Goal: Find specific page/section: Find specific page/section

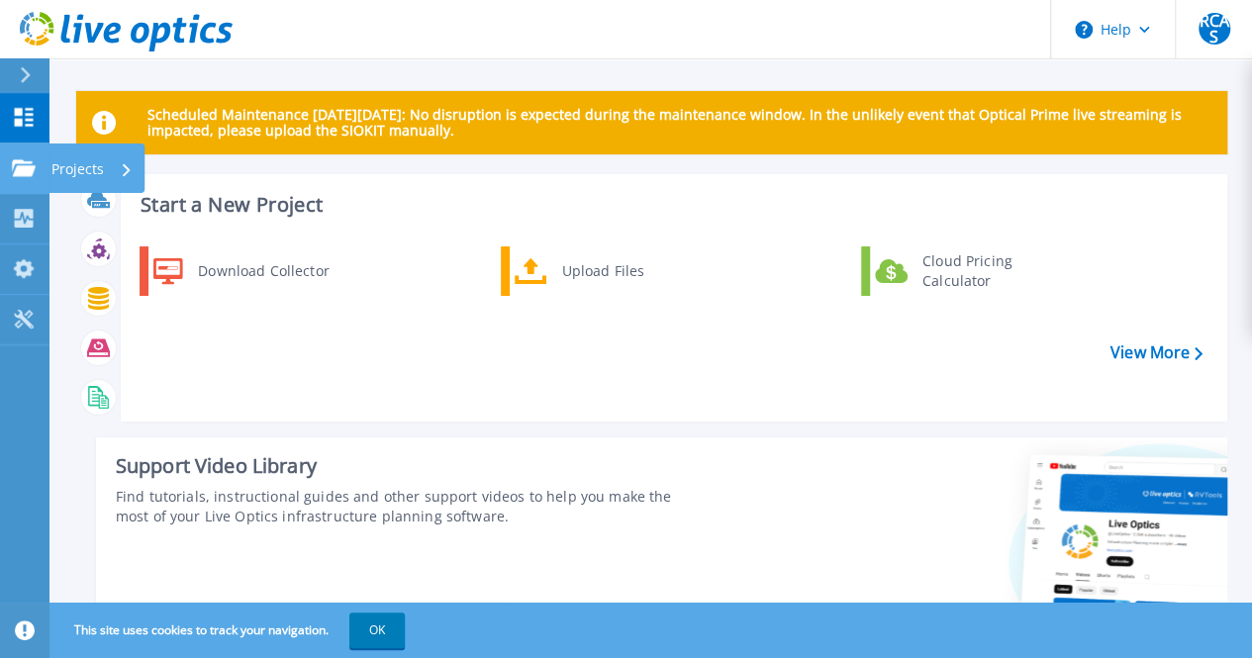
click at [20, 159] on div at bounding box center [24, 168] width 24 height 18
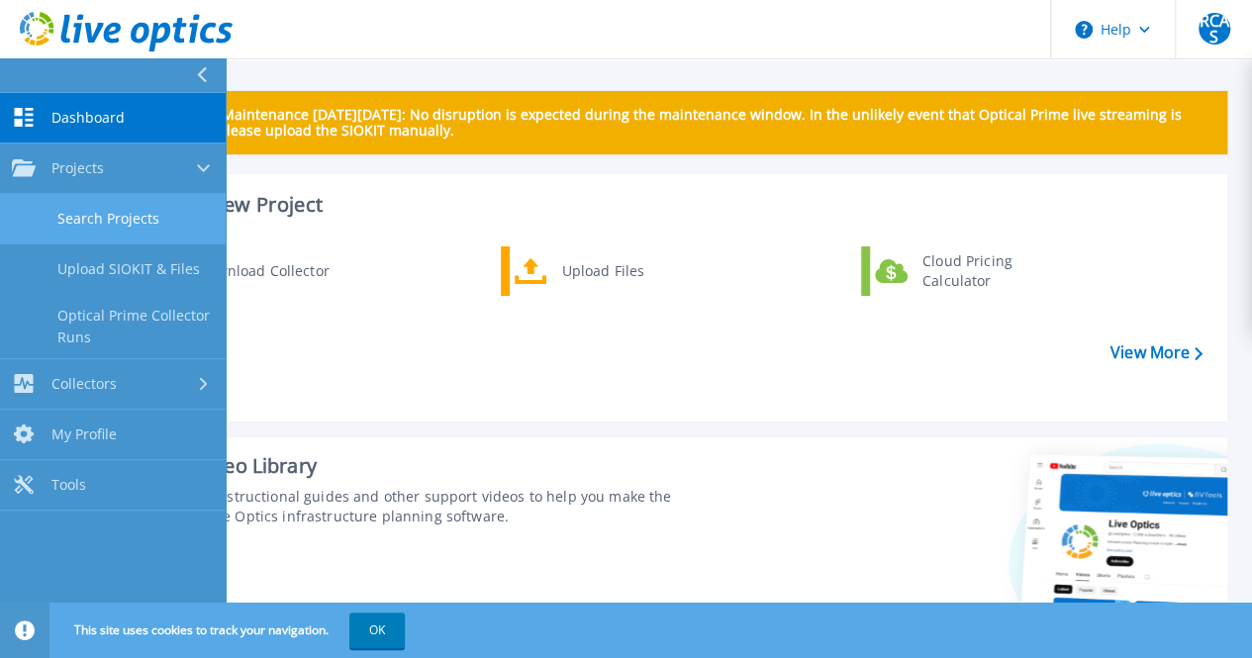
click at [138, 217] on link "Search Projects" at bounding box center [113, 219] width 226 height 50
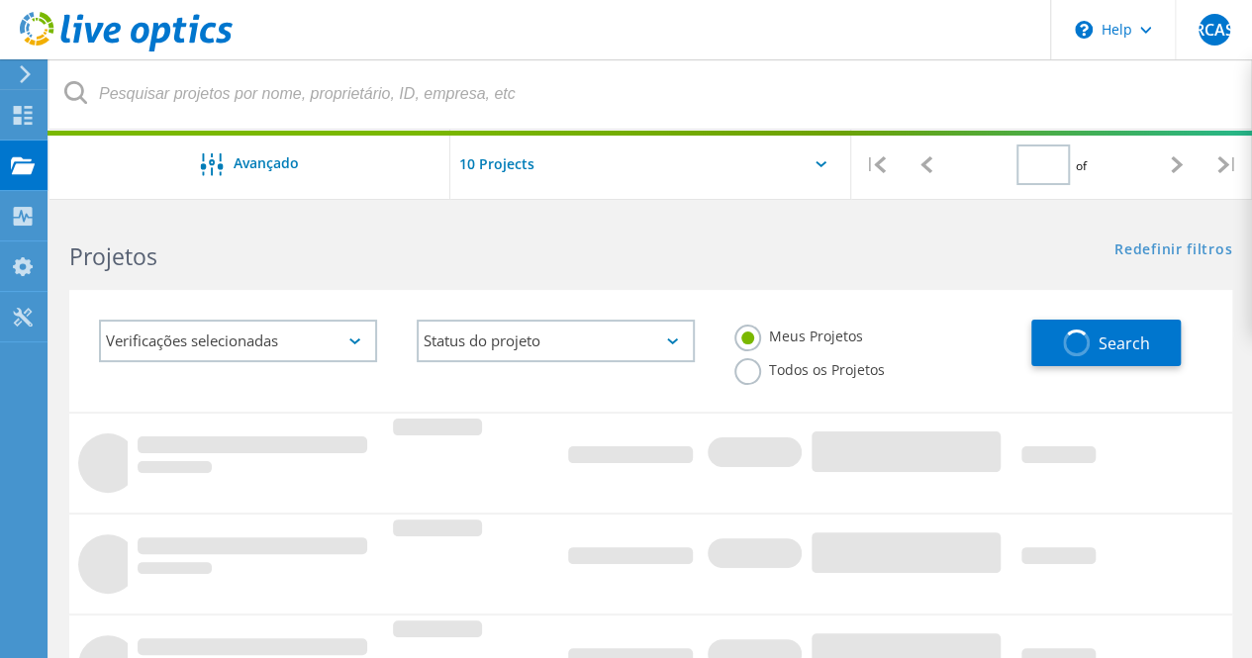
type input "1"
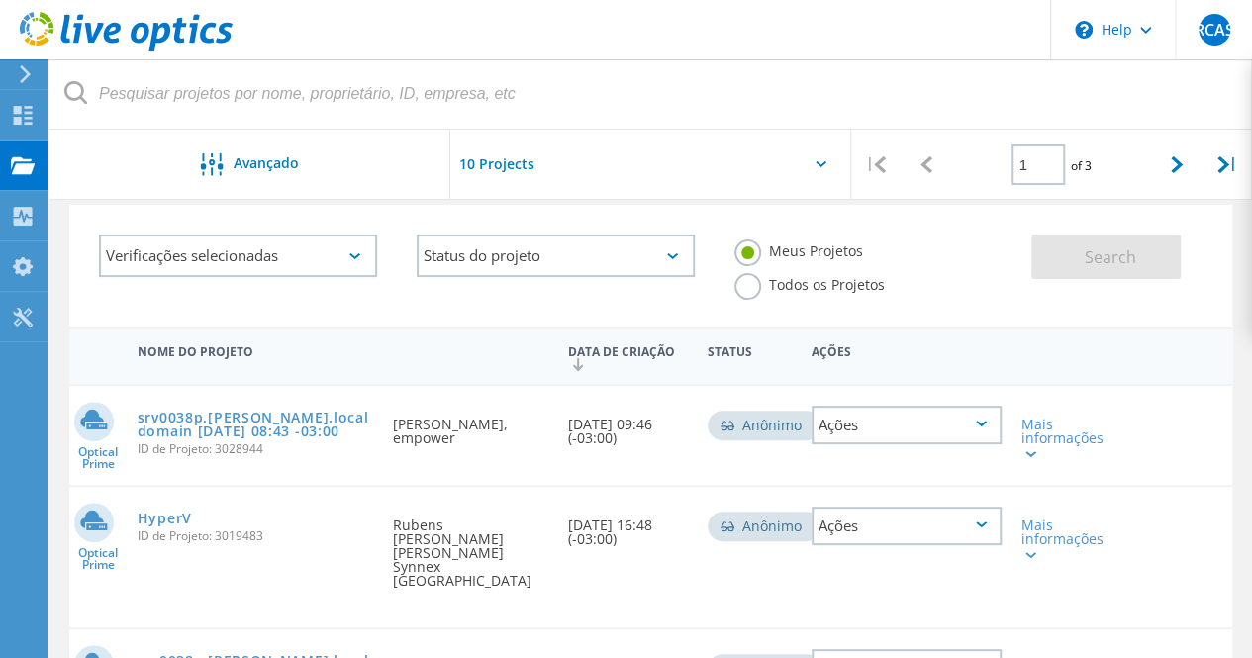
scroll to position [198, 0]
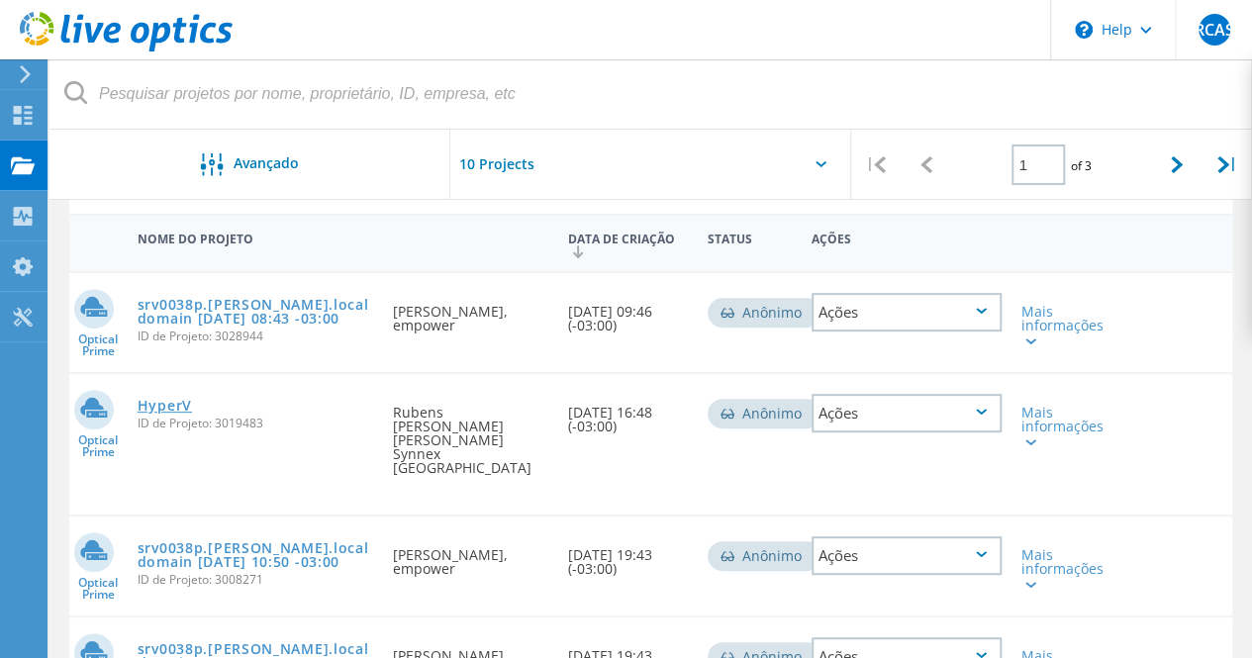
click at [168, 407] on link "HyperV" at bounding box center [165, 406] width 54 height 14
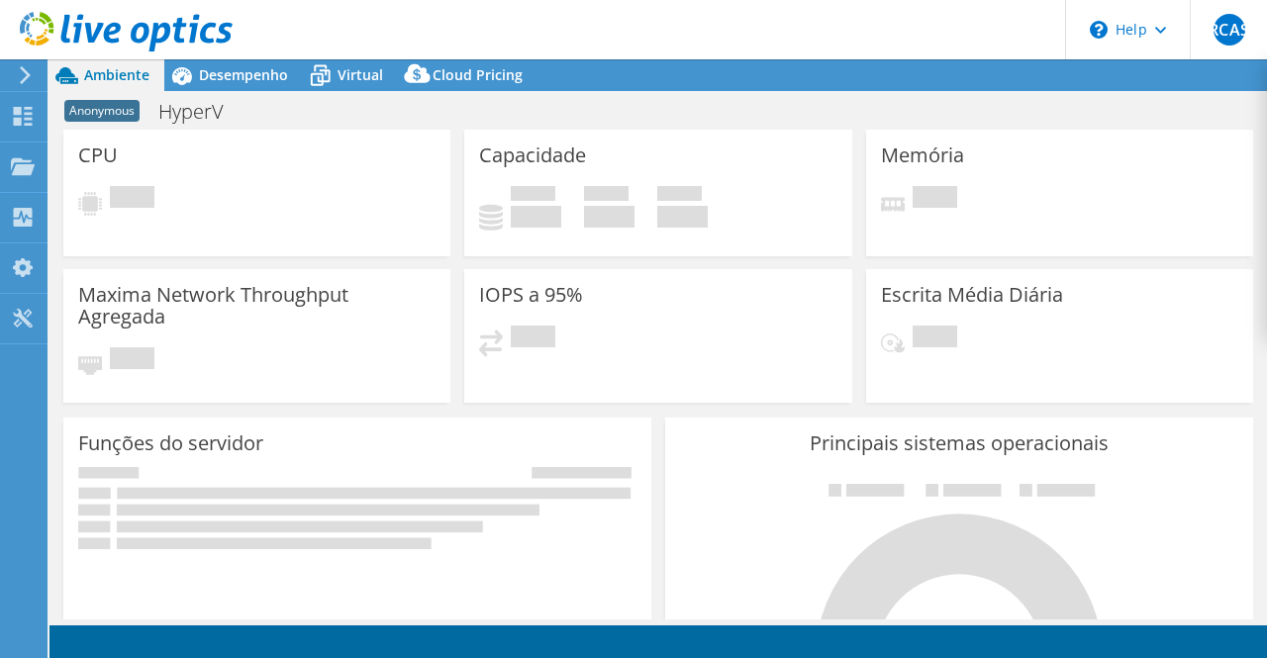
select select "USD"
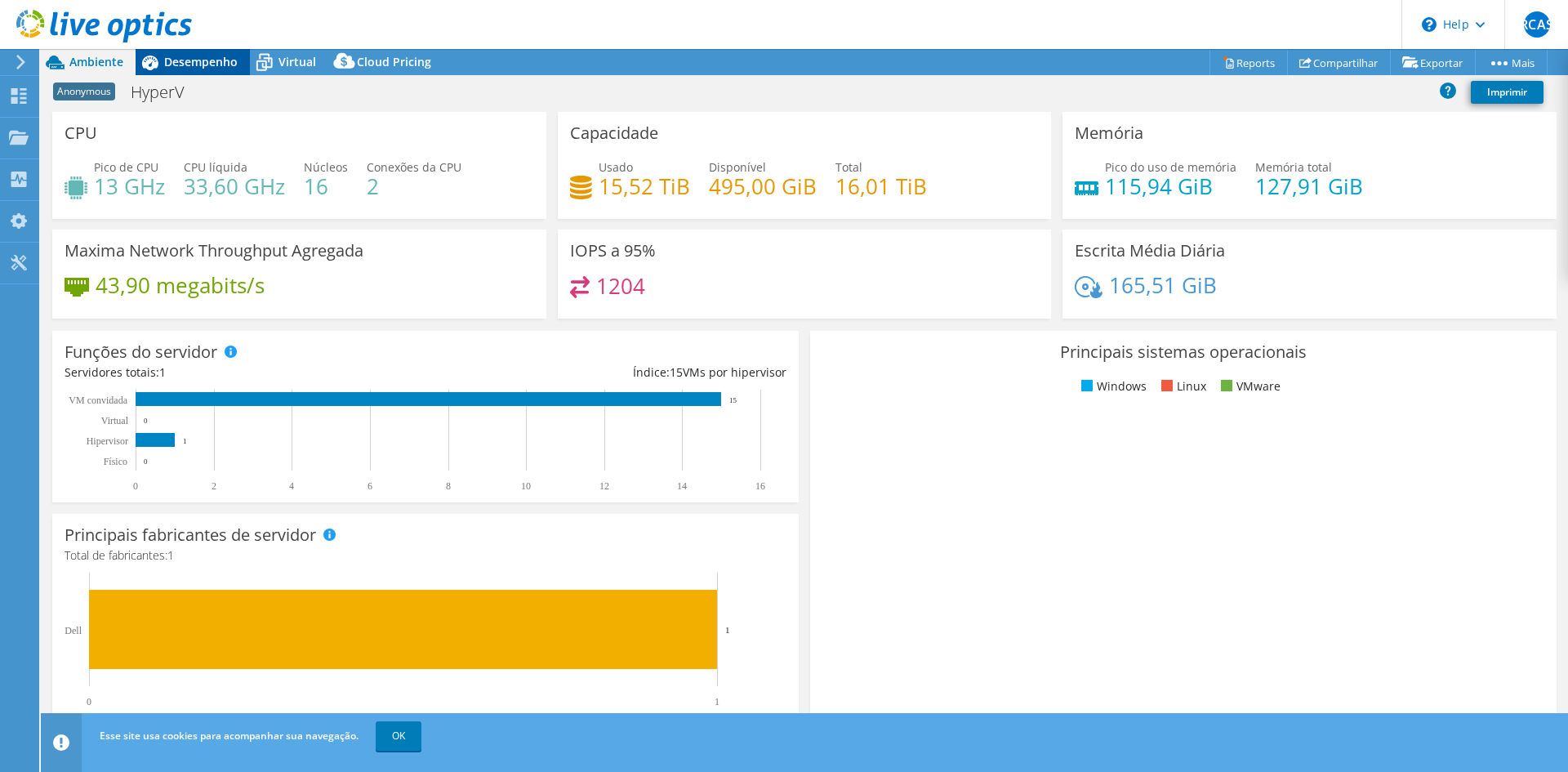
click at [182, 60] on span "Desempenho" at bounding box center [201, 61] width 73 height 16
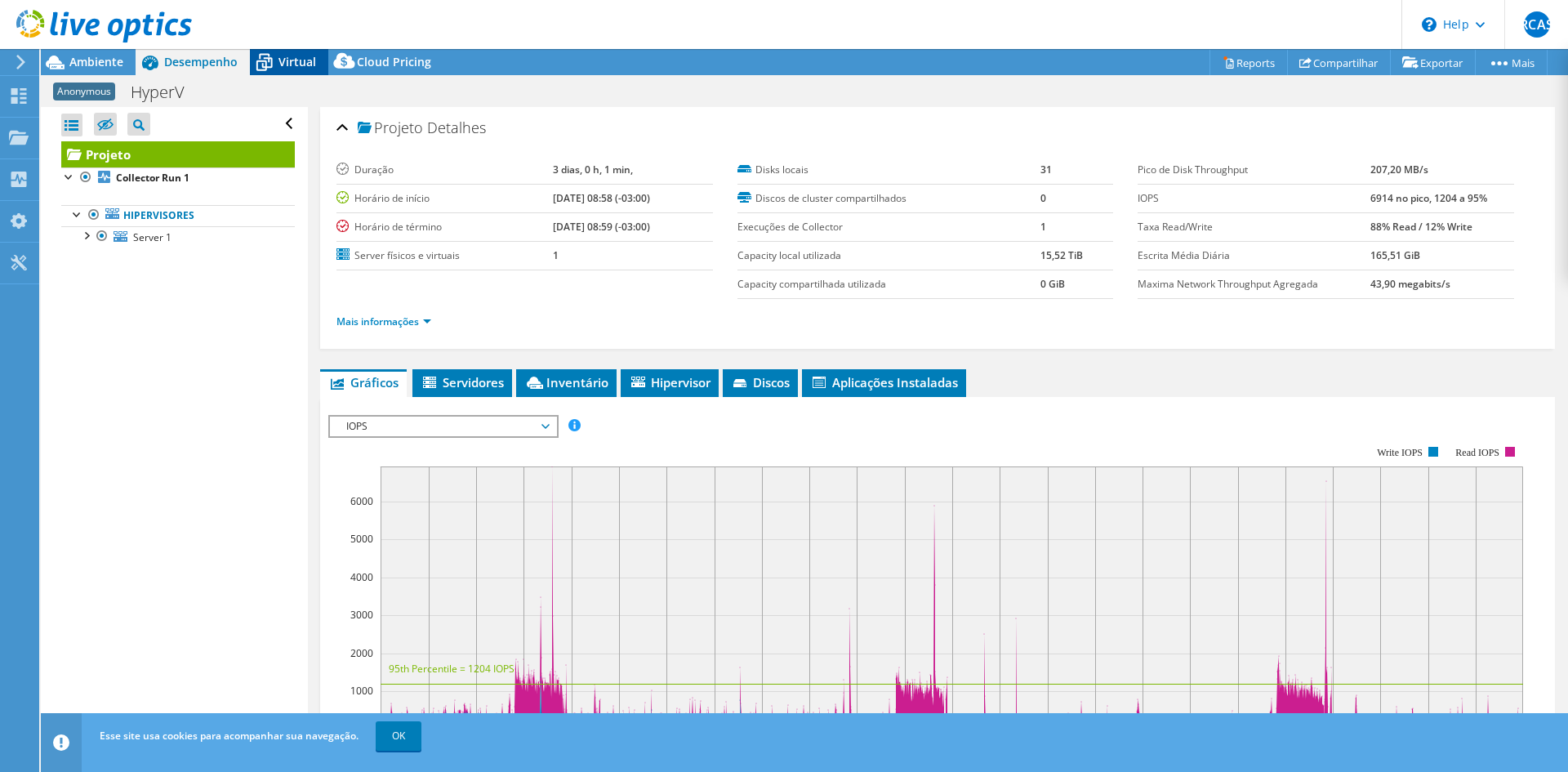
click at [294, 60] on span "Virtual" at bounding box center [297, 61] width 38 height 16
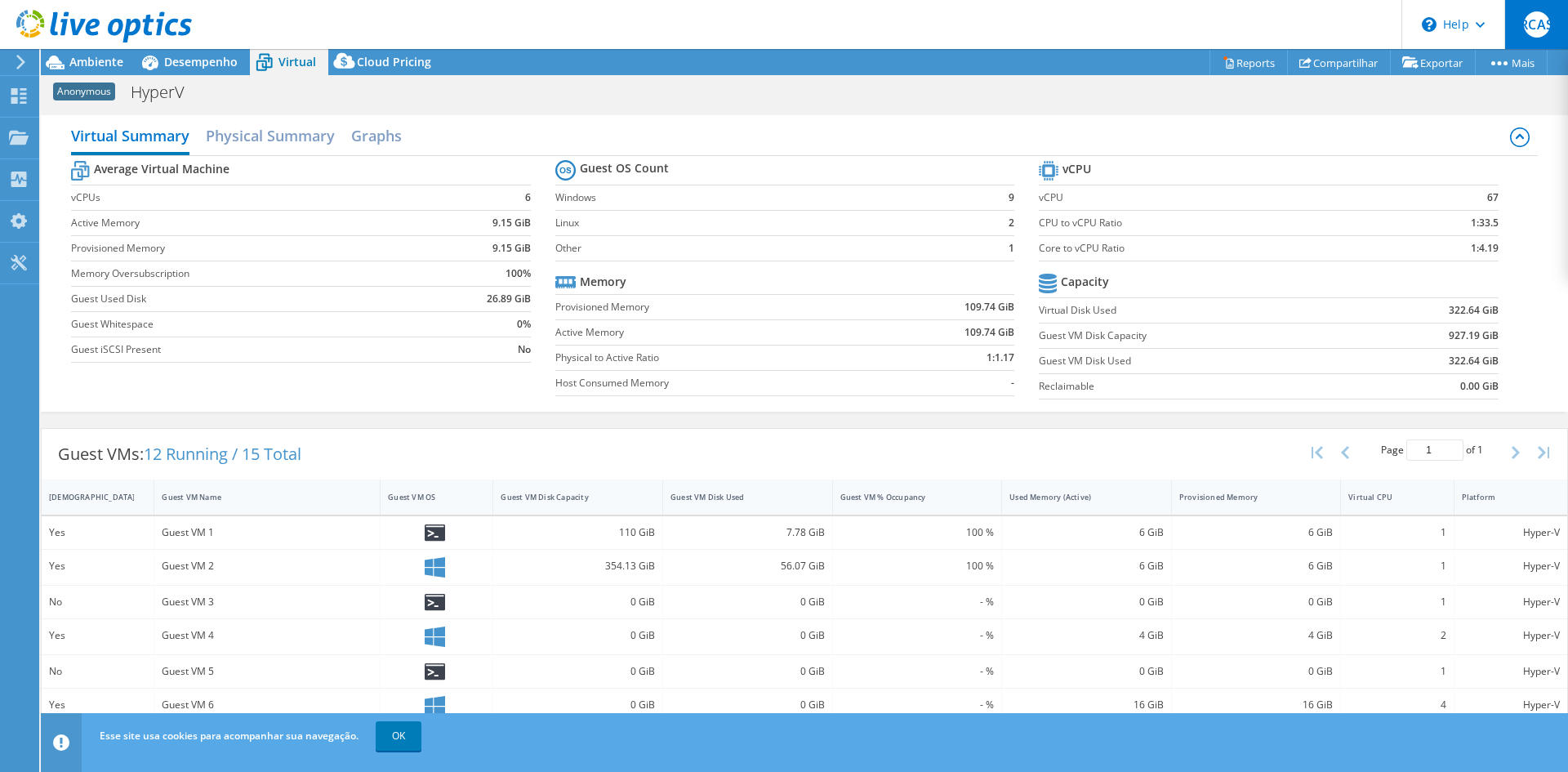
drag, startPoint x: 1542, startPoint y: 17, endPoint x: 1550, endPoint y: 19, distance: 8.2
click at [1045, 17] on span "RCAS" at bounding box center [1537, 25] width 26 height 26
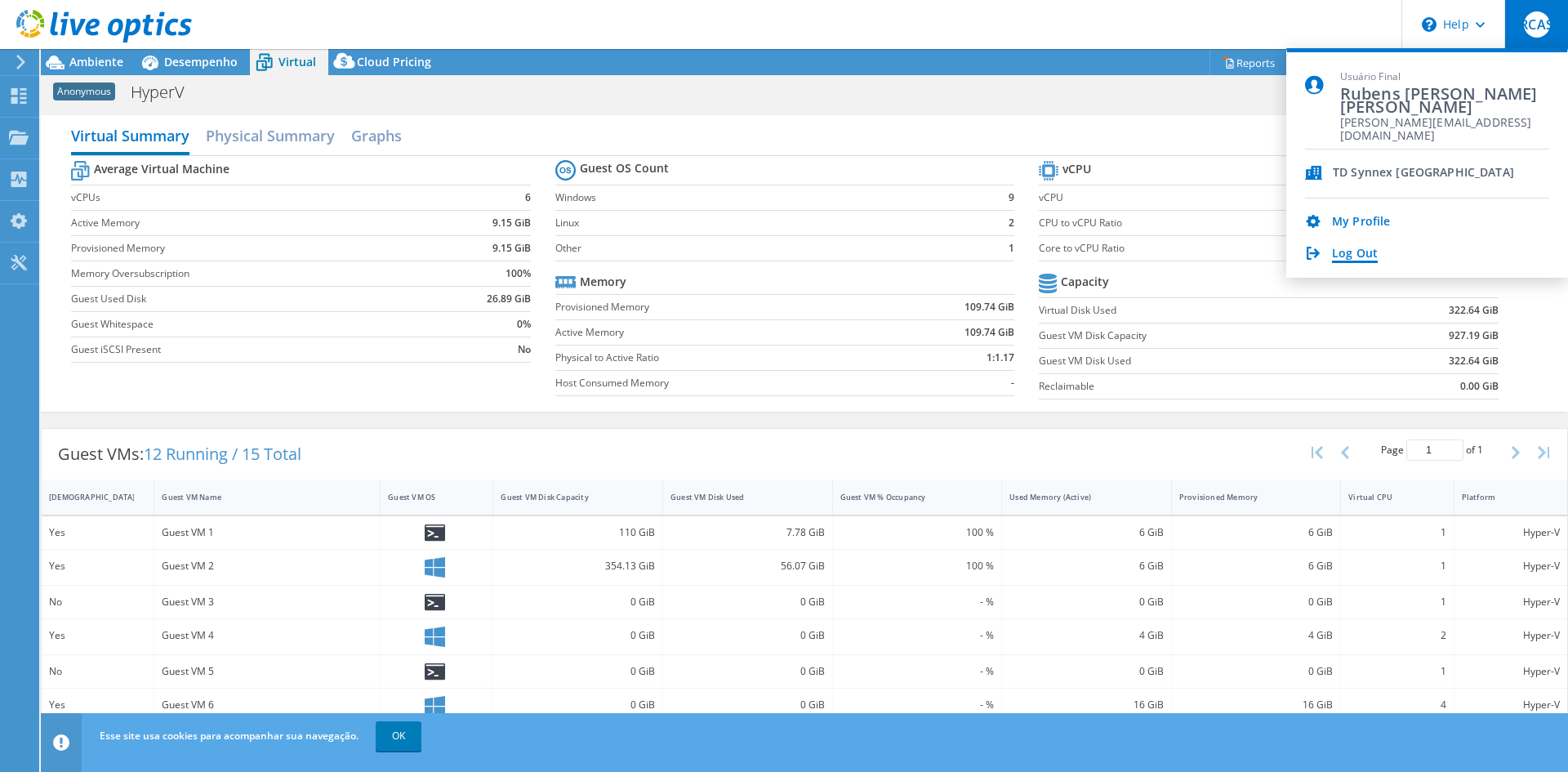
click at [1045, 254] on link "Log Out" at bounding box center [1354, 254] width 45 height 16
